Goal: Transaction & Acquisition: Purchase product/service

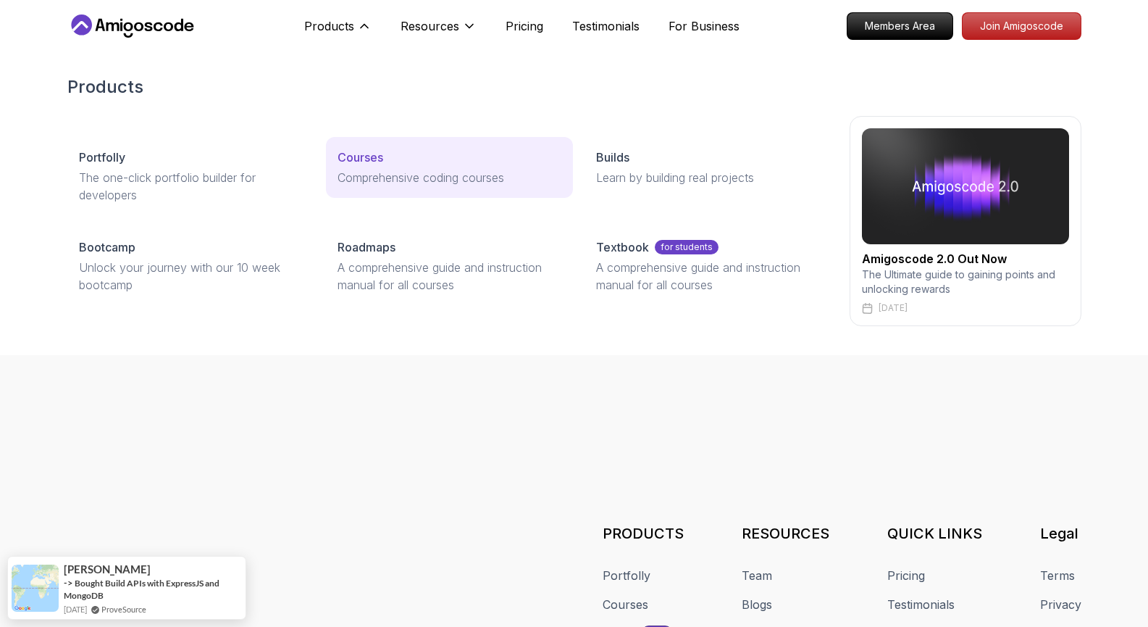
click at [367, 154] on p "Courses" at bounding box center [361, 156] width 46 height 17
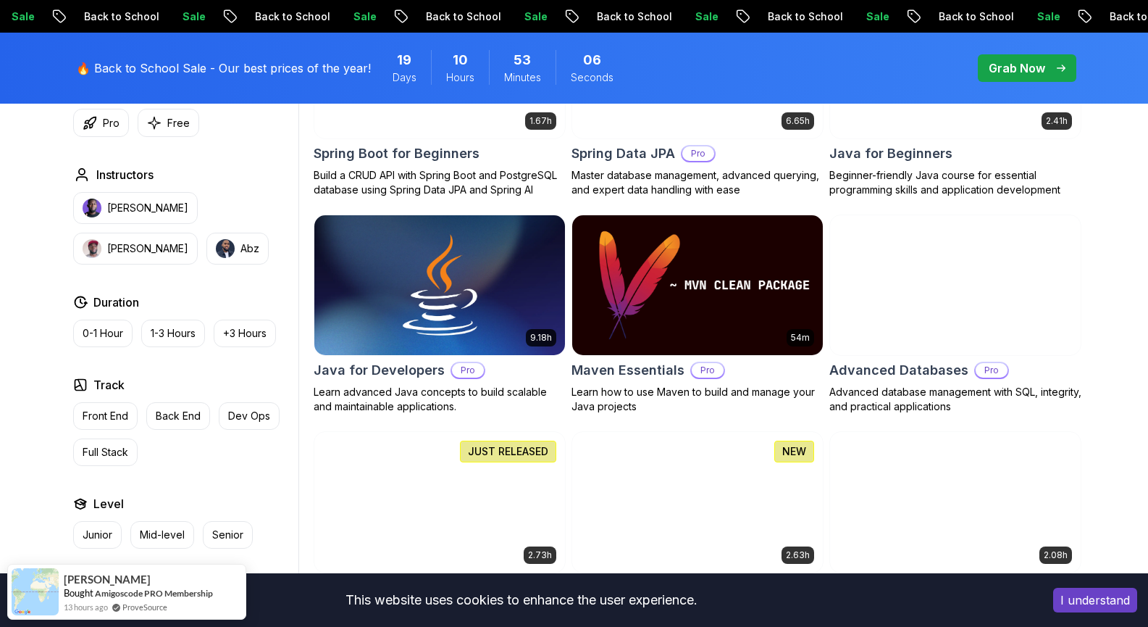
scroll to position [890, 0]
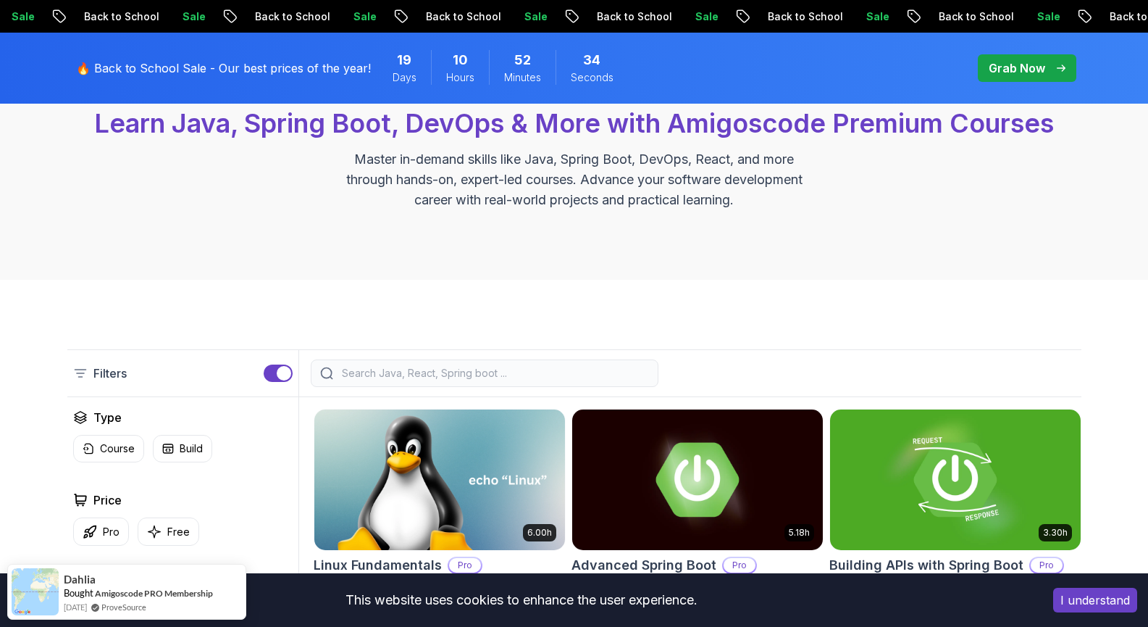
scroll to position [0, 0]
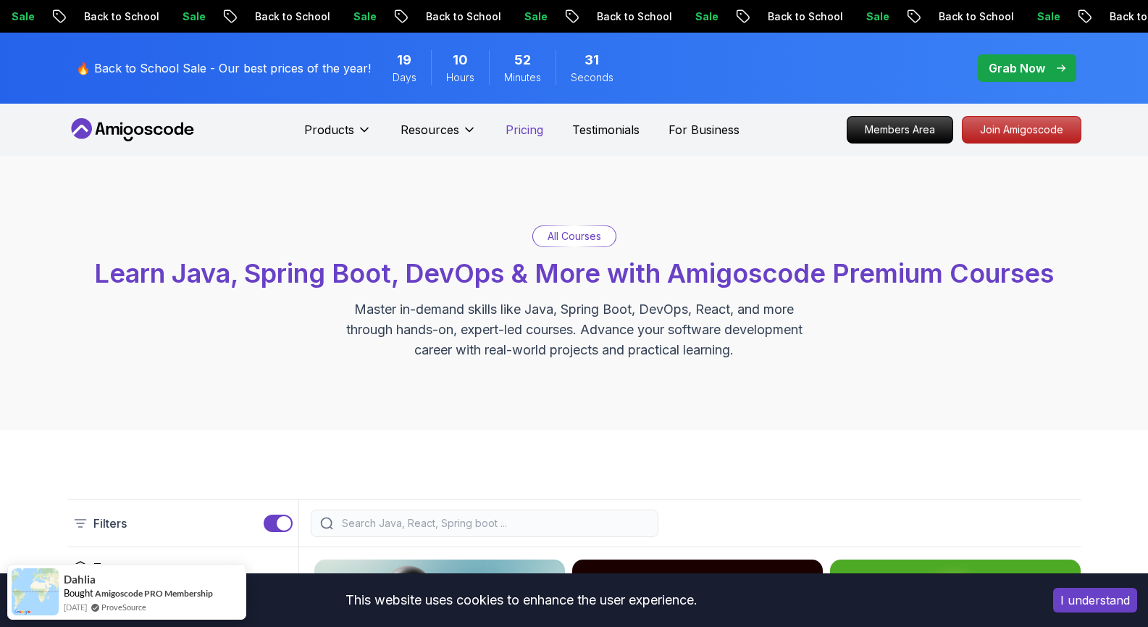
click at [521, 132] on p "Pricing" at bounding box center [525, 129] width 38 height 17
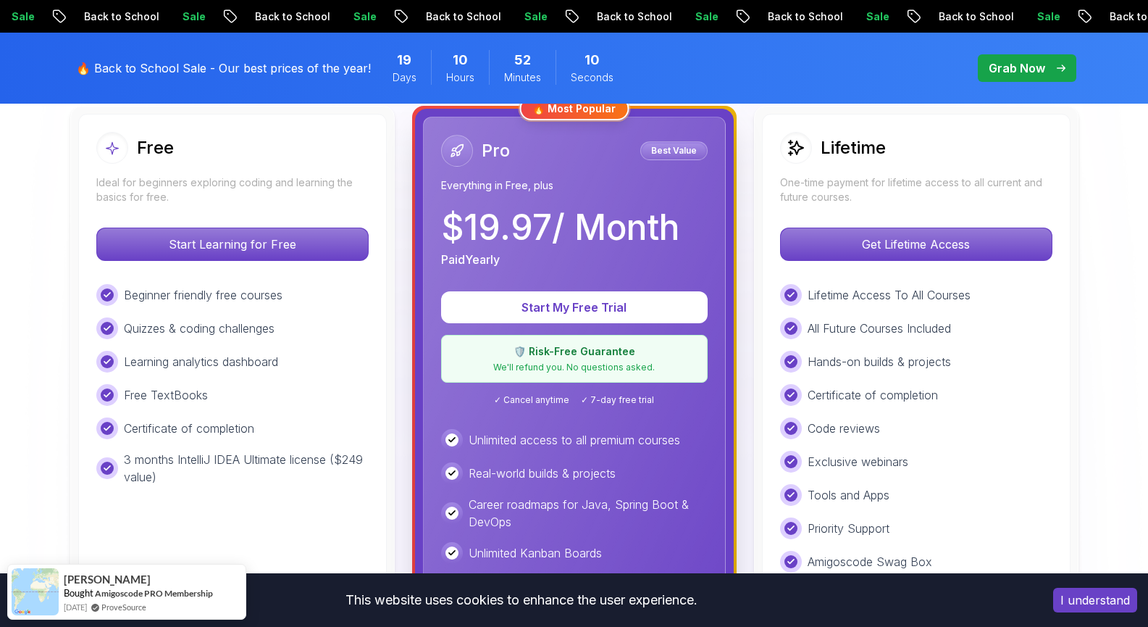
scroll to position [328, 0]
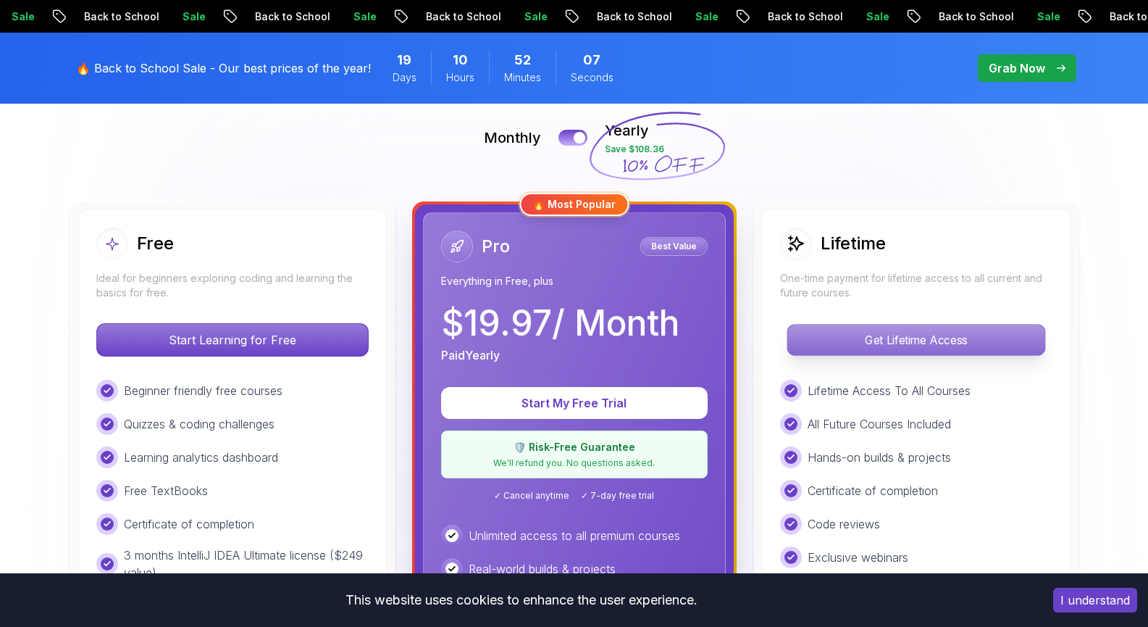
click at [913, 335] on p "Get Lifetime Access" at bounding box center [915, 340] width 257 height 30
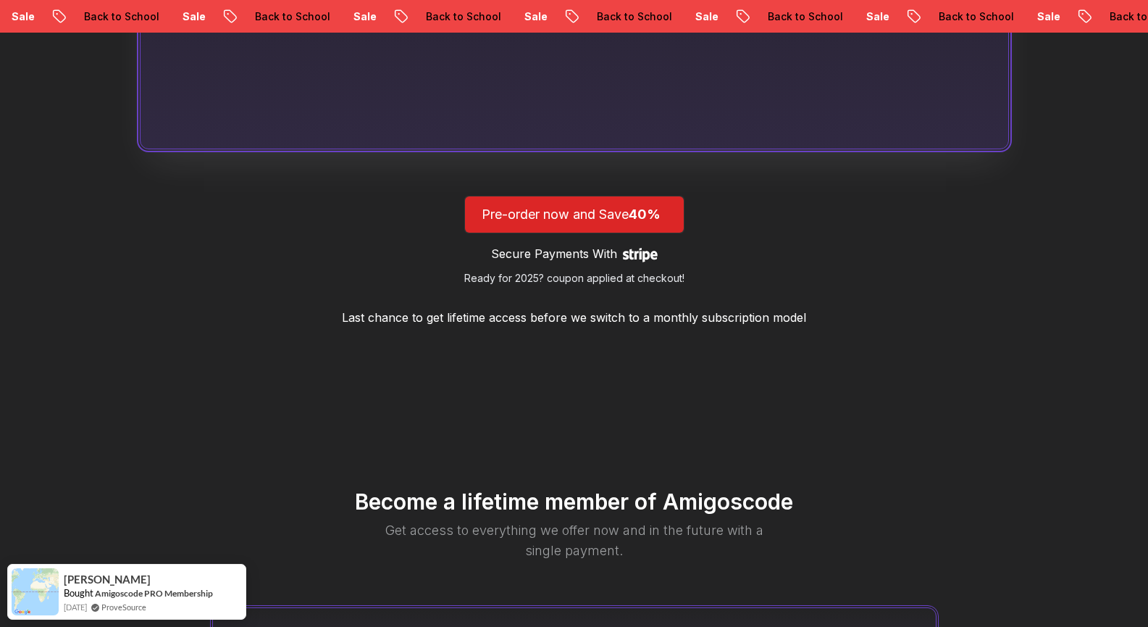
scroll to position [639, 0]
